Goal: Check status

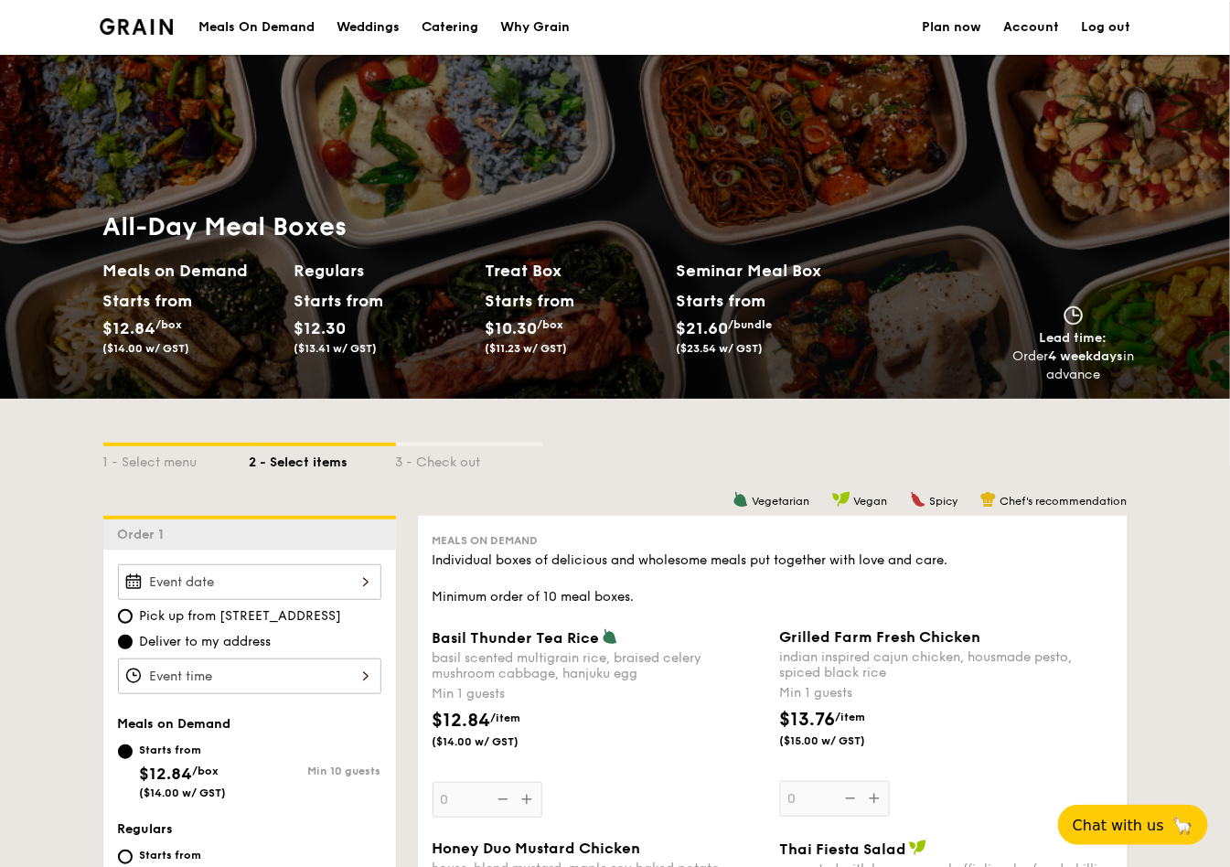
click at [252, 16] on div "Meals On Demand" at bounding box center [256, 27] width 116 height 55
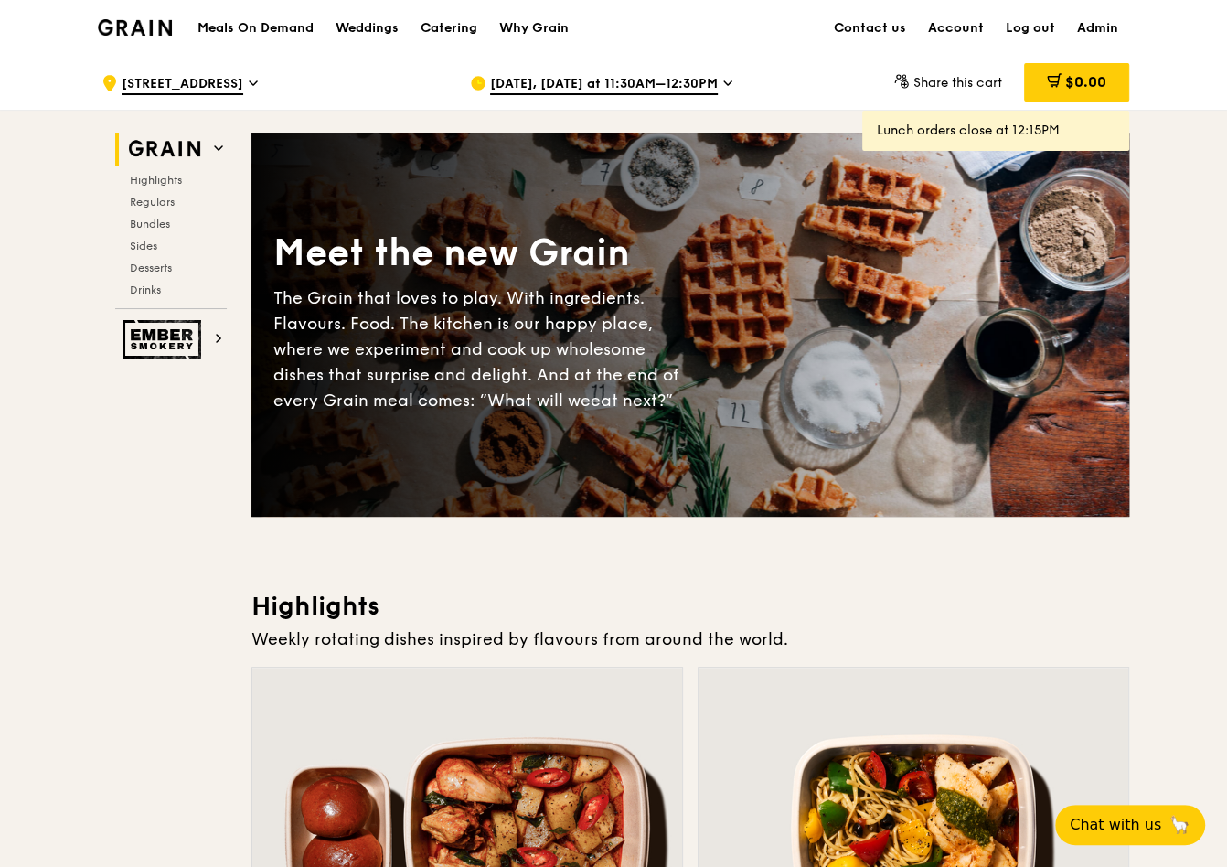
click at [571, 84] on span "Sep 11, Today at 11:30AM–12:30PM" at bounding box center [604, 85] width 228 height 20
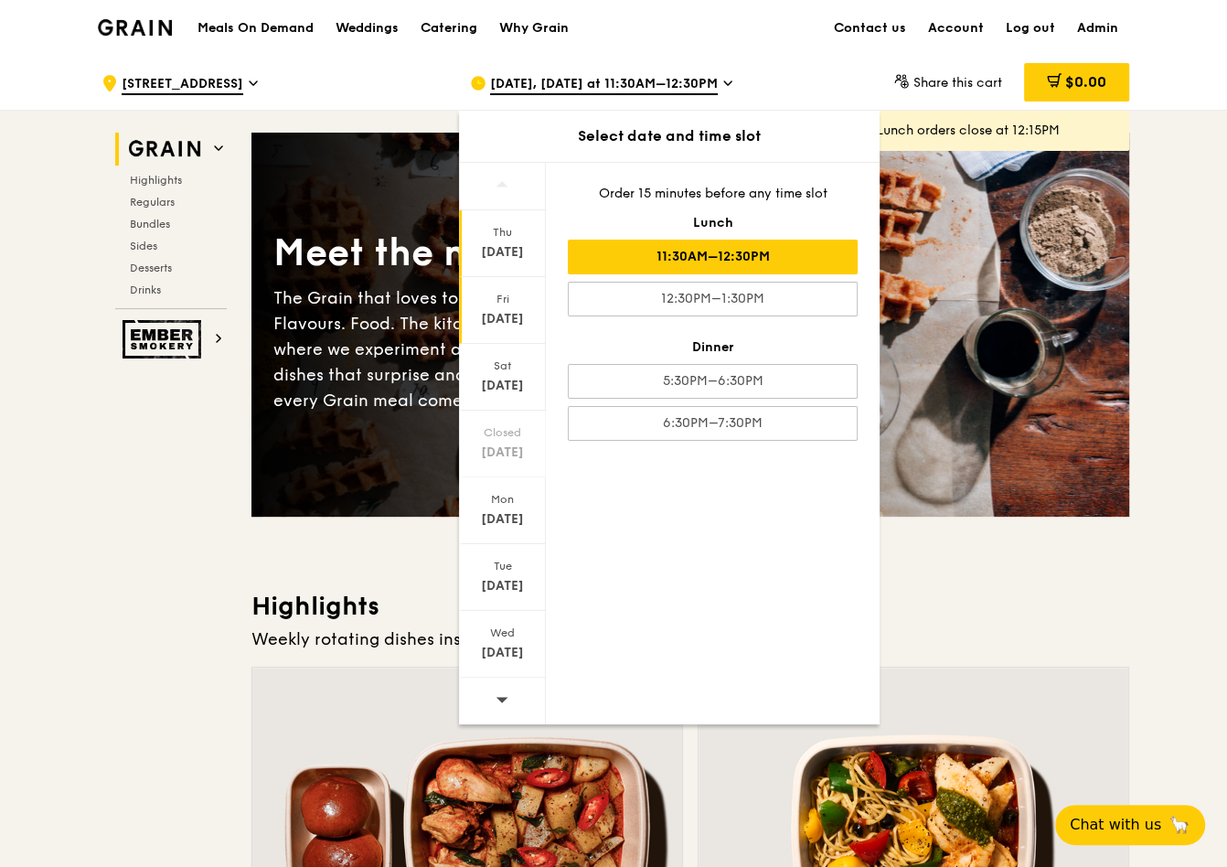
click at [513, 300] on div "Fri" at bounding box center [502, 299] width 81 height 15
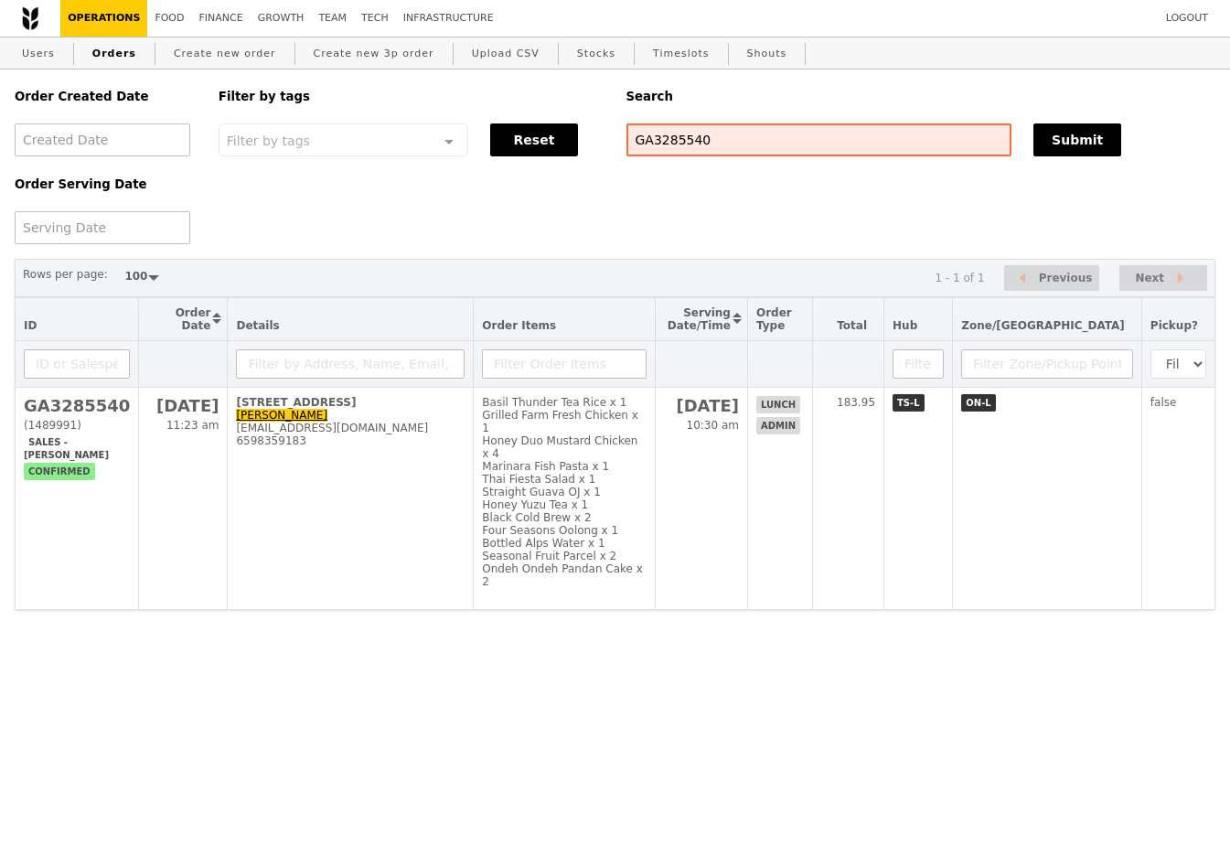
select select "100"
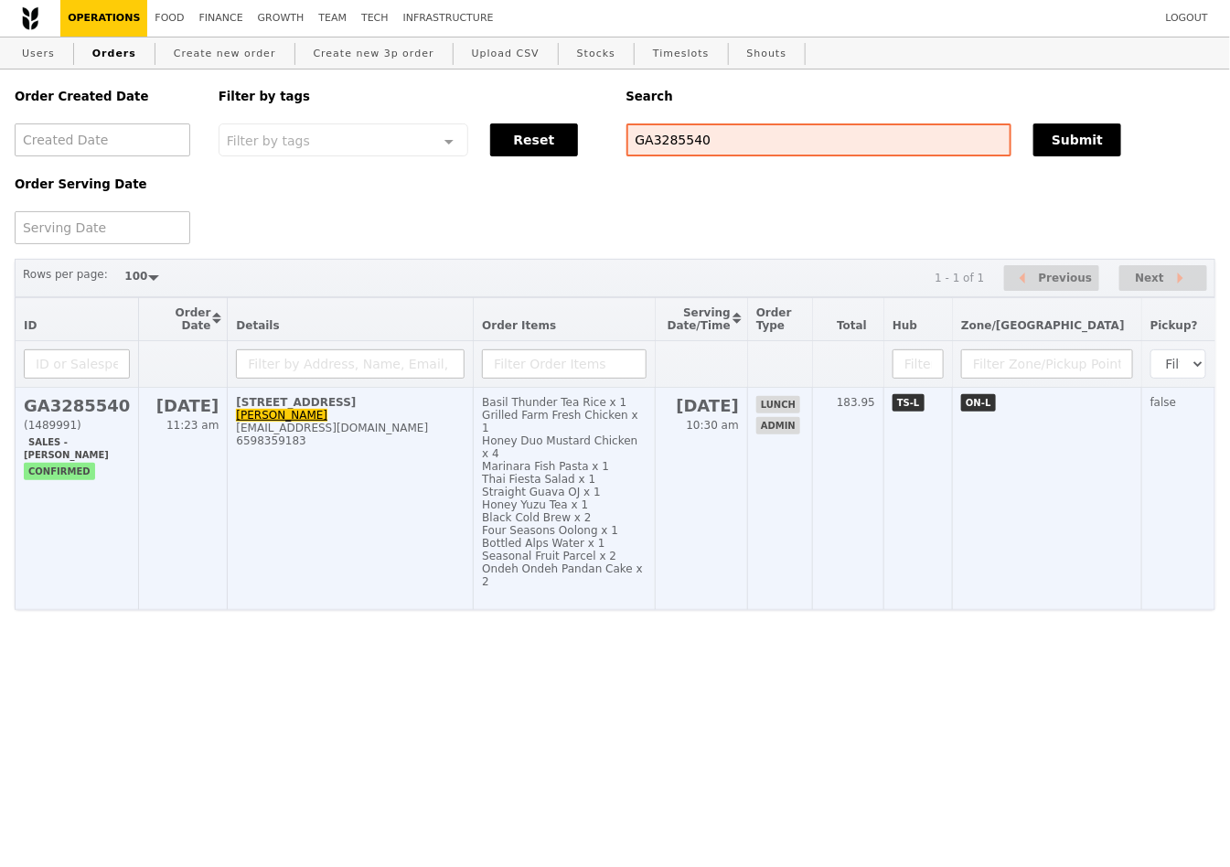
click at [85, 400] on h2 "GA3285540" at bounding box center [77, 405] width 106 height 19
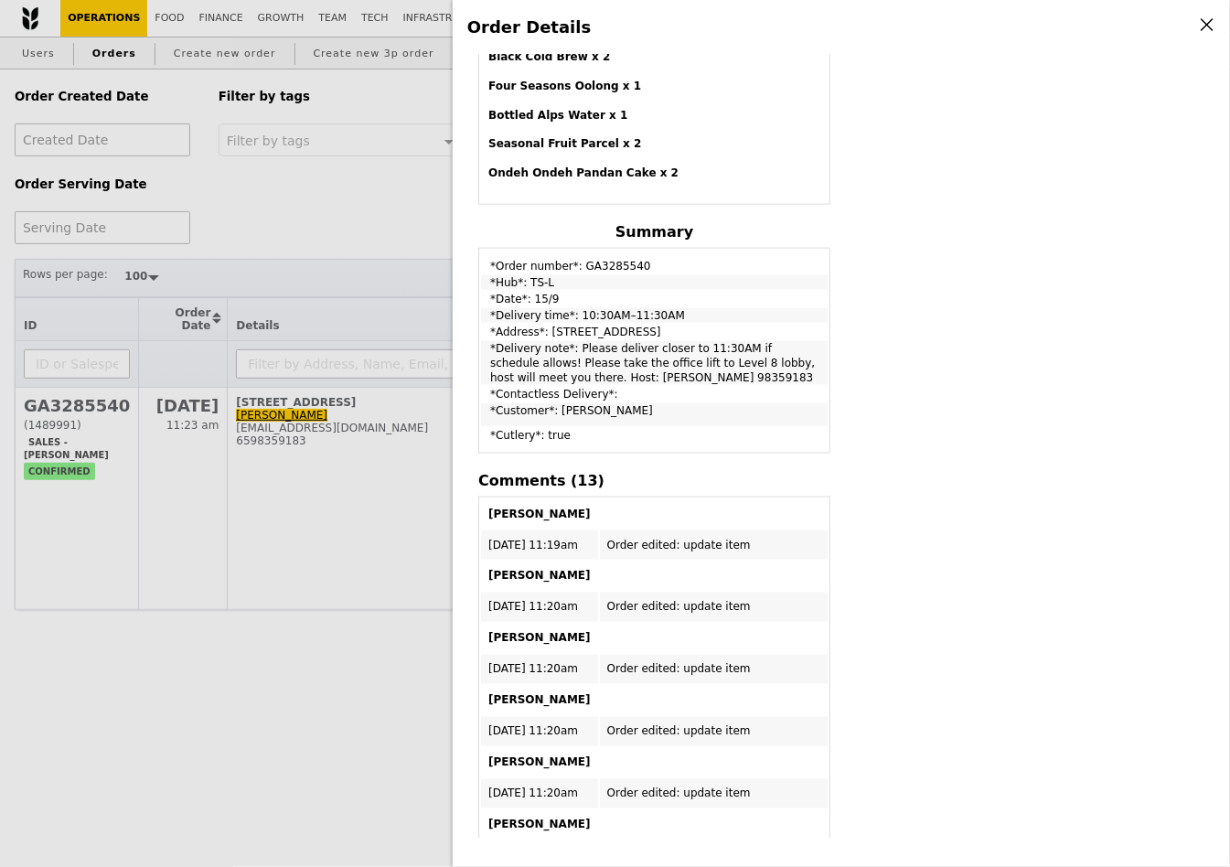
scroll to position [741, 0]
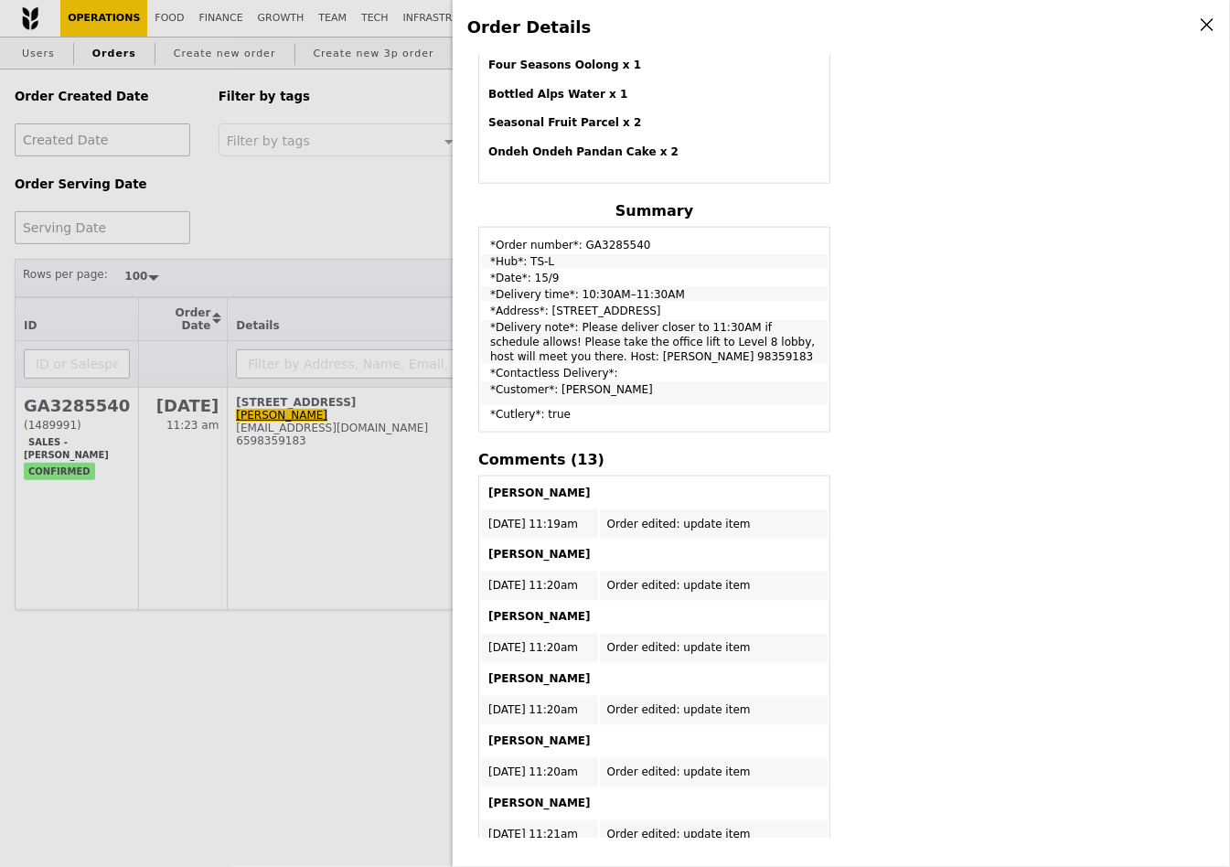
drag, startPoint x: 714, startPoint y: 300, endPoint x: 547, endPoint y: 300, distance: 167.4
click at [547, 304] on td "*Address*: 30 Pasir Panjang Road, #08-31" at bounding box center [654, 311] width 347 height 15
copy td "30 Pasir Panjang Road, #08-31"
click at [693, 328] on td "*Delivery note*: Please deliver closer to 11:30AM if schedule allows! Please ta…" at bounding box center [654, 342] width 347 height 44
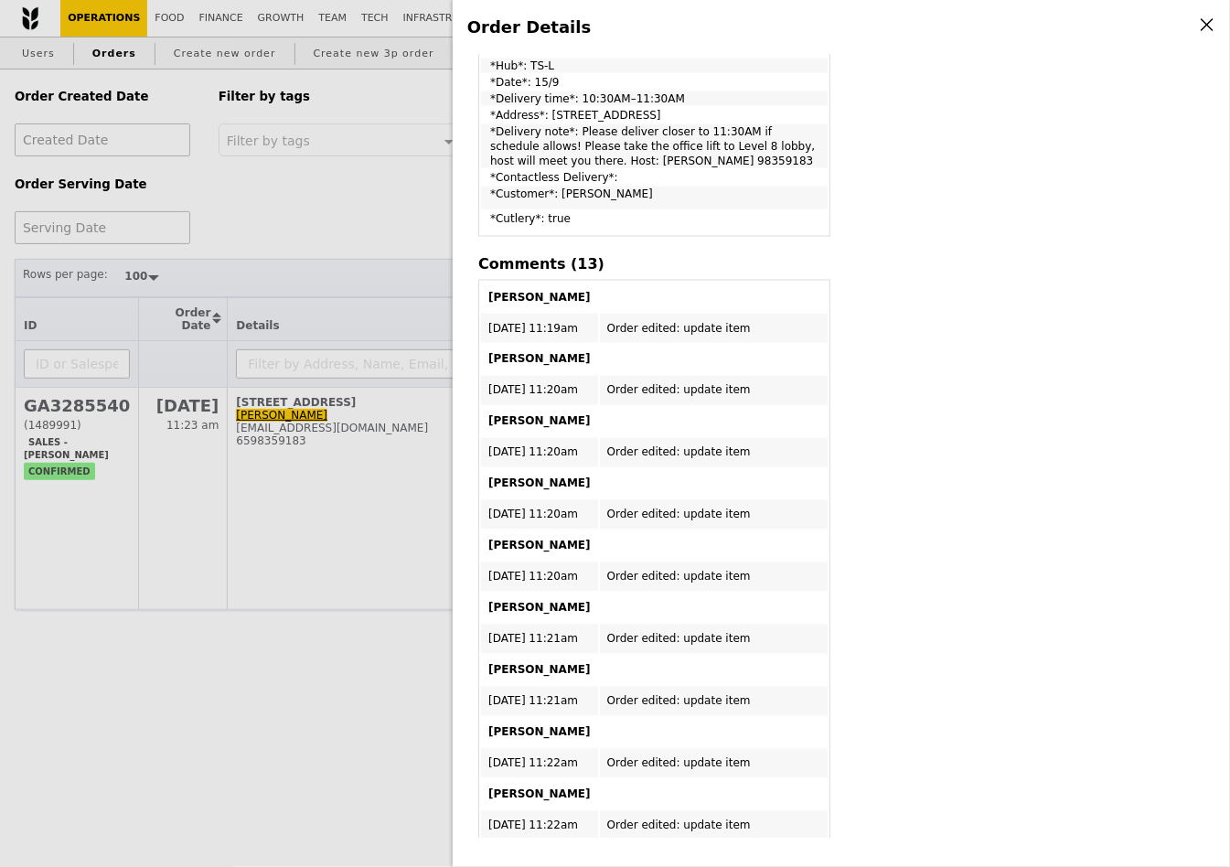
scroll to position [939, 0]
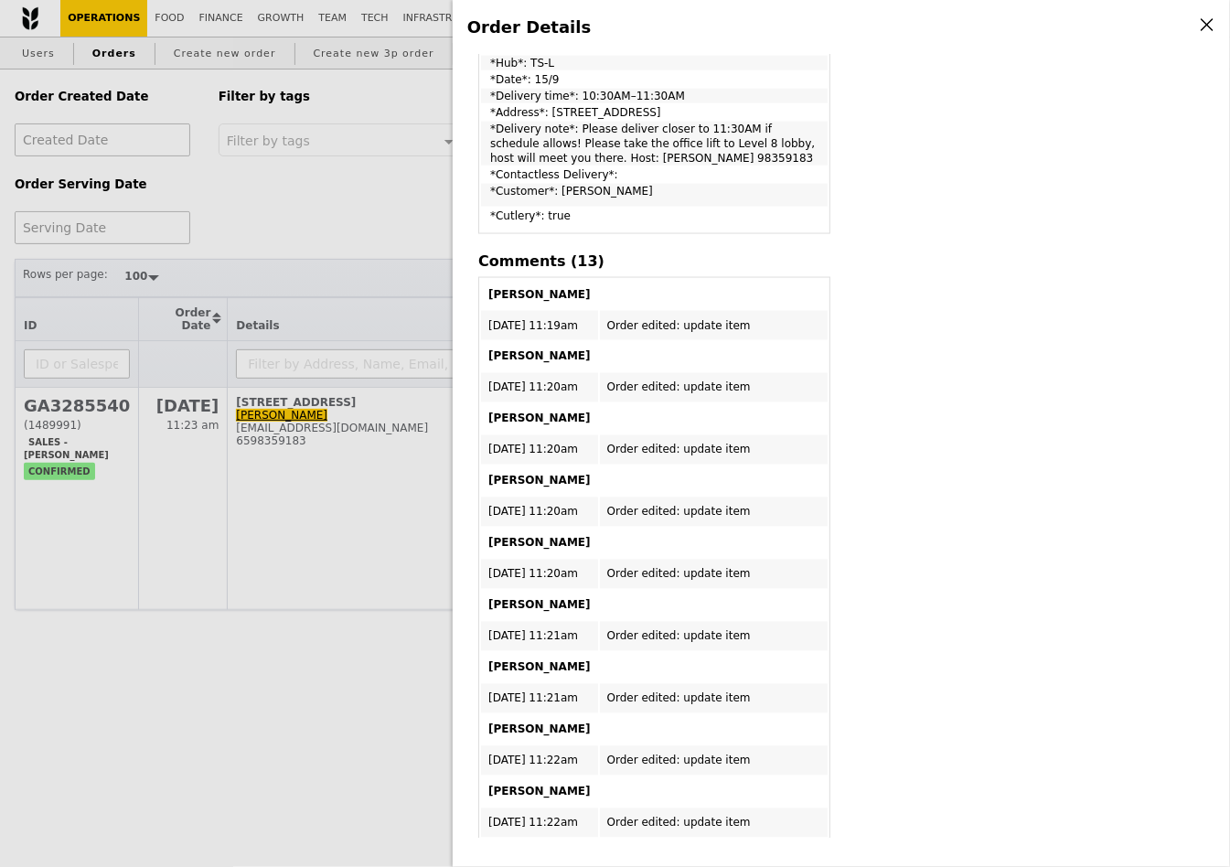
click at [1207, 27] on icon at bounding box center [1207, 24] width 16 height 16
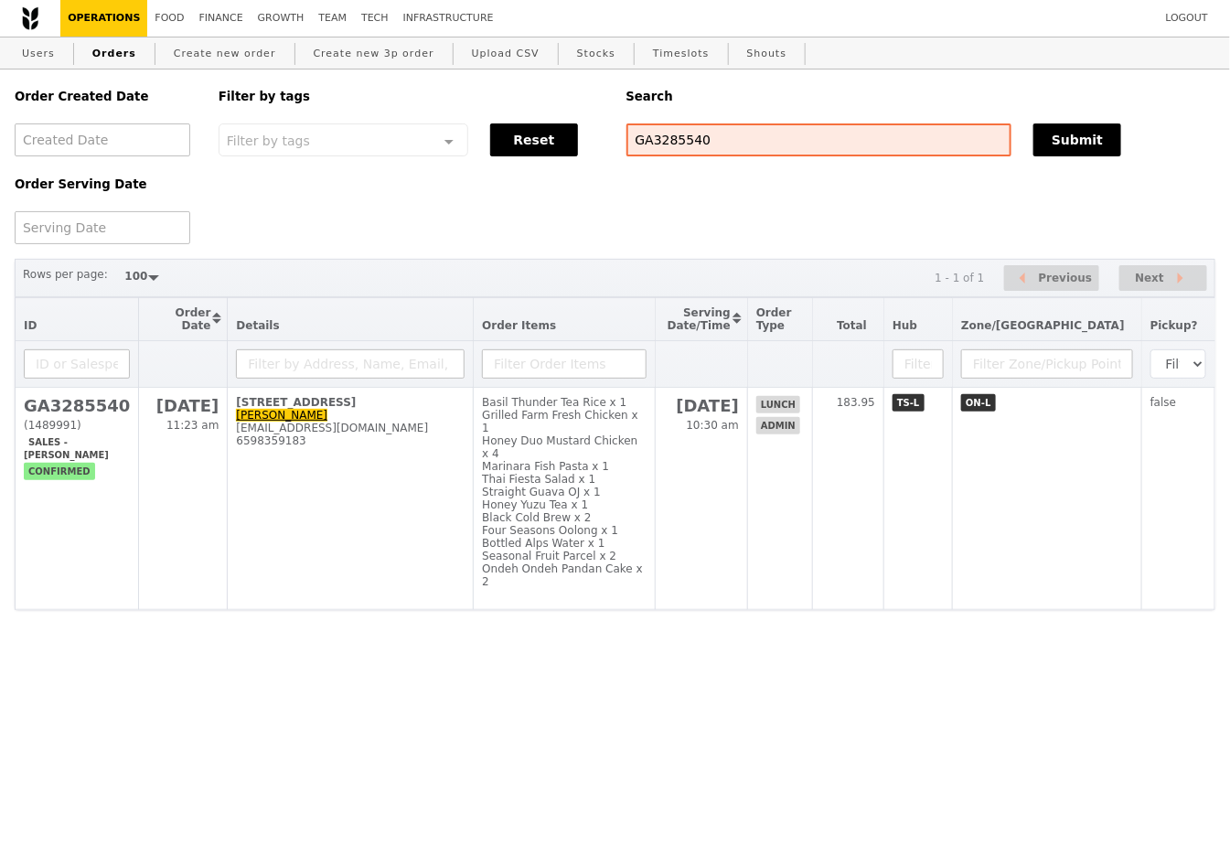
scroll to position [1205, 0]
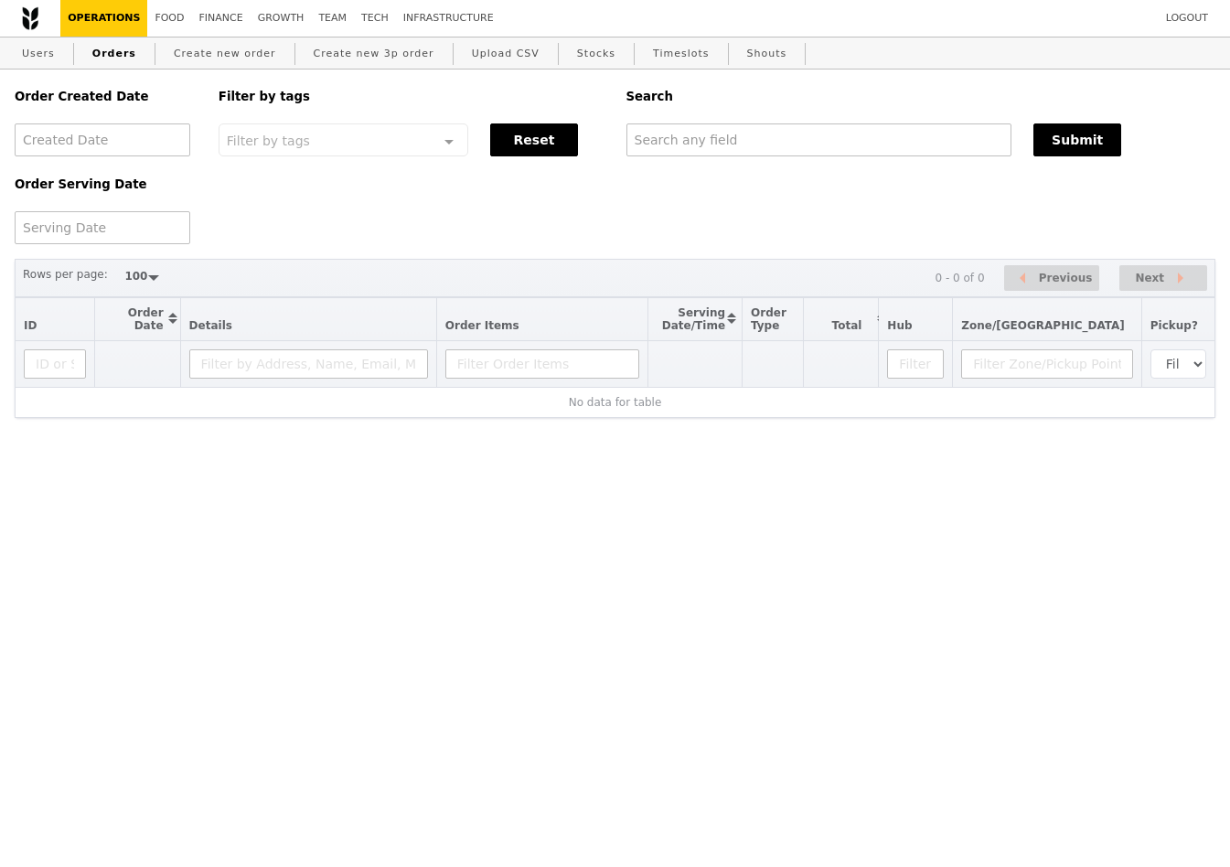
select select "100"
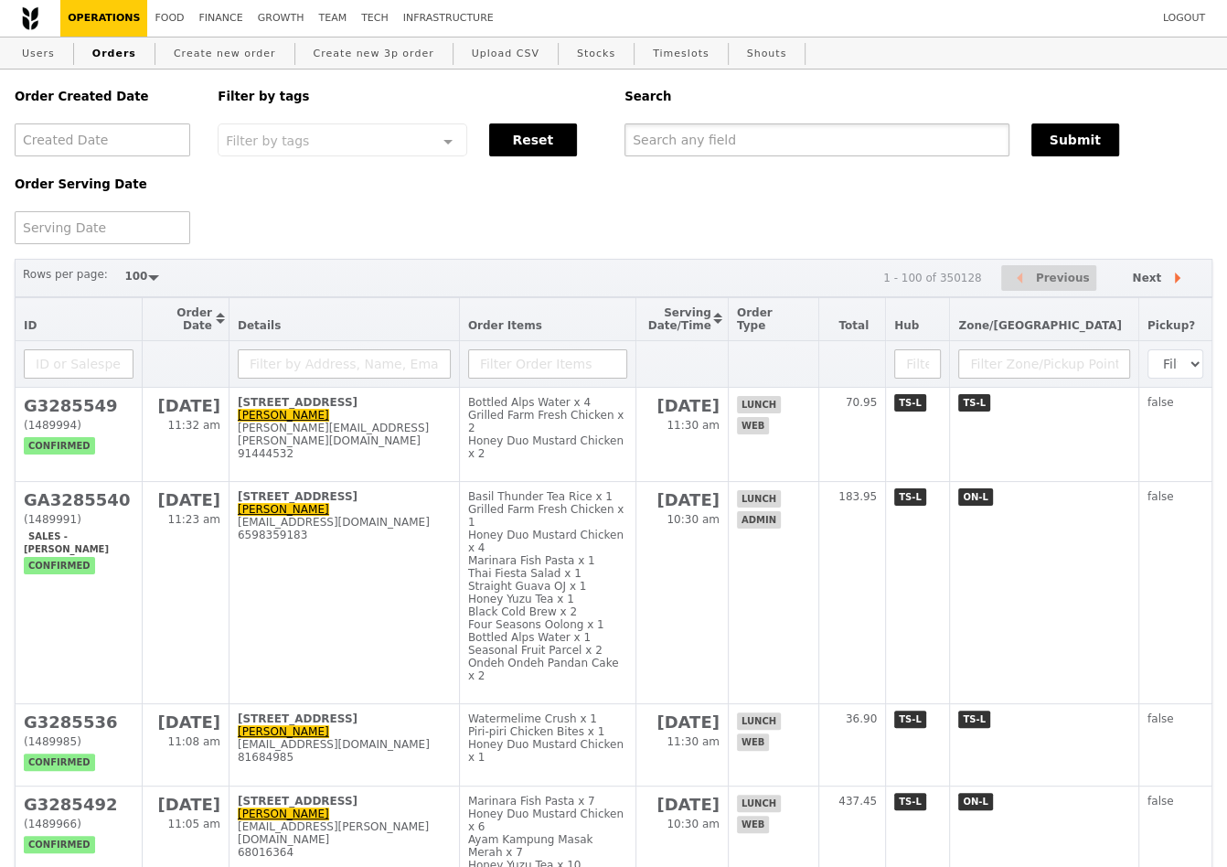
click at [807, 142] on input "text" at bounding box center [817, 139] width 385 height 33
type input "p"
type input "P"
